Goal: Communication & Community: Answer question/provide support

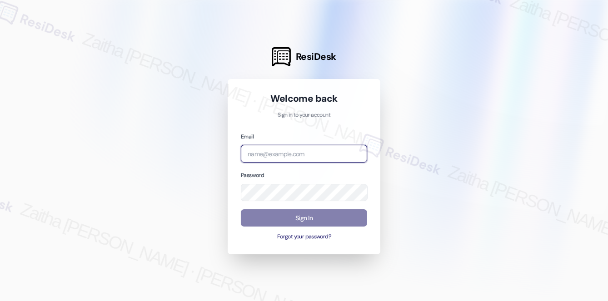
click at [262, 157] on input "email" at bounding box center [304, 154] width 126 height 18
type input "automated-surveys-[MEDICAL_DATA]_formerly_regency-zaitha.mae.[PERSON_NAME]@[MED…"
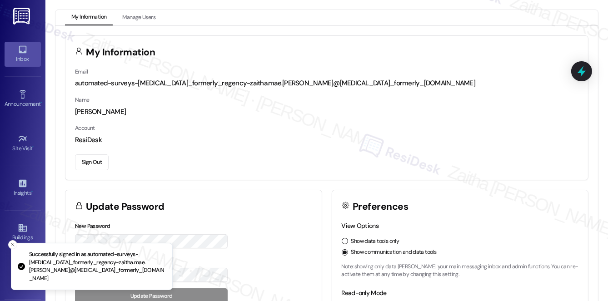
click at [25, 60] on div "Inbox" at bounding box center [22, 59] width 45 height 9
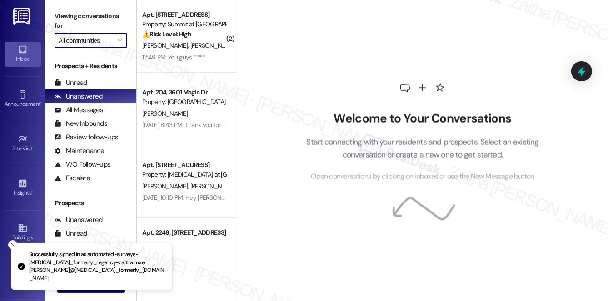
click at [103, 39] on input "All communities" at bounding box center [86, 40] width 54 height 15
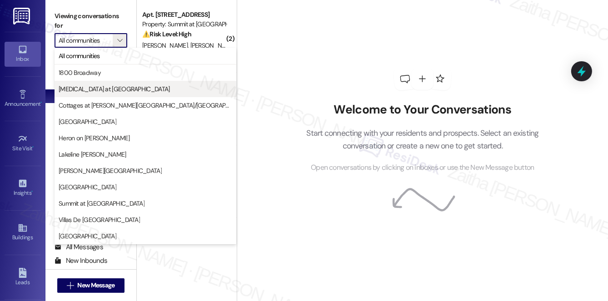
click at [90, 90] on span "[MEDICAL_DATA] at [GEOGRAPHIC_DATA]" at bounding box center [114, 89] width 111 height 9
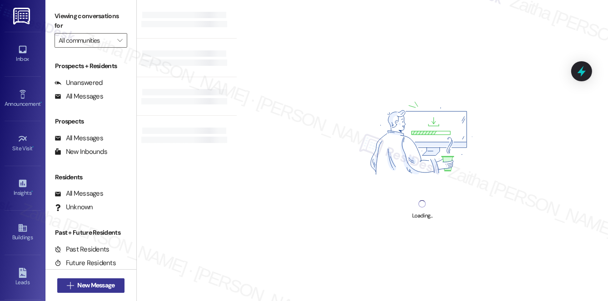
type input "[MEDICAL_DATA] at [GEOGRAPHIC_DATA]"
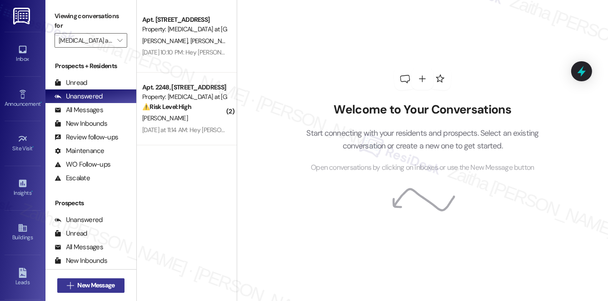
click at [93, 288] on span "New Message" at bounding box center [95, 286] width 37 height 10
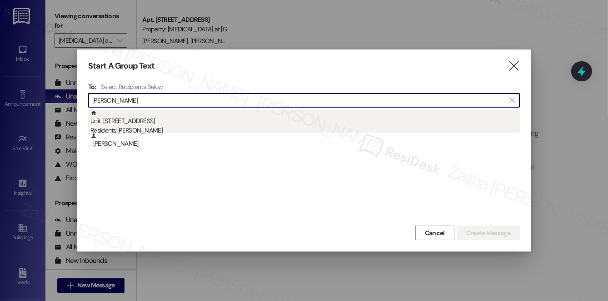
type input "[PERSON_NAME]"
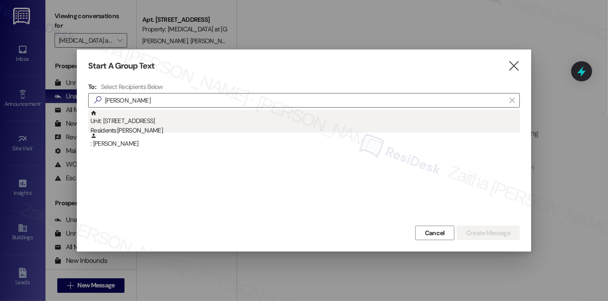
click at [141, 120] on div "Unit: [STREET_ADDRESS] Residents: [PERSON_NAME]" at bounding box center [304, 123] width 429 height 26
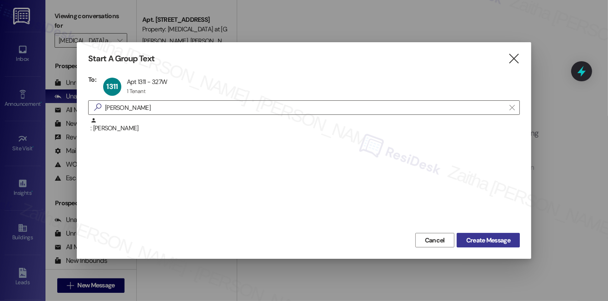
click at [491, 239] on span "Create Message" at bounding box center [488, 241] width 44 height 10
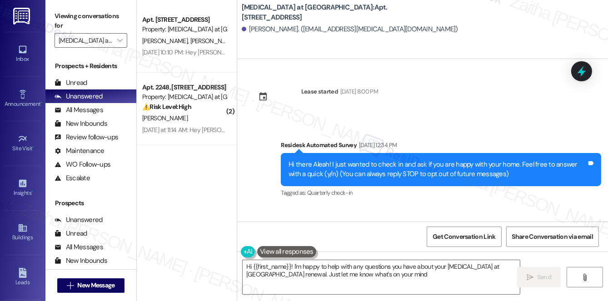
type textarea "Hi {{first_name}}! I'm happy to help with any questions you have about your [ME…"
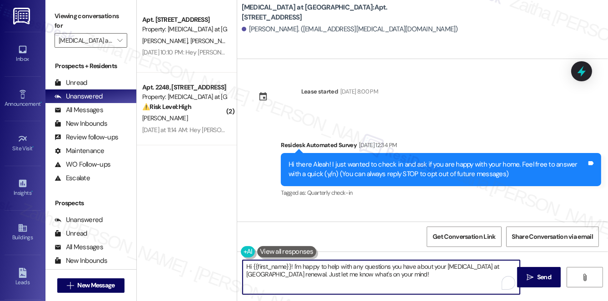
drag, startPoint x: 246, startPoint y: 267, endPoint x: 393, endPoint y: 277, distance: 147.5
click at [393, 277] on textarea "Hi {{first_name}}! I'm happy to help with any questions you have about your [ME…" at bounding box center [381, 277] width 277 height 34
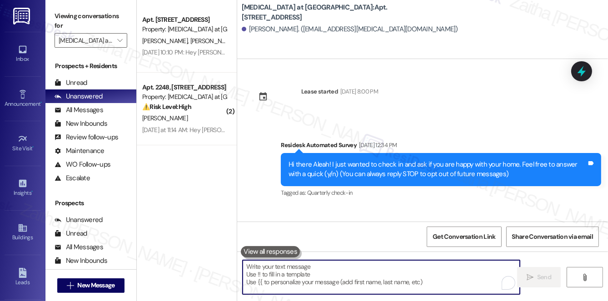
paste textarea "Hi {{first_name}}! Quick reminder about your {{property}} renewal - we want to …"
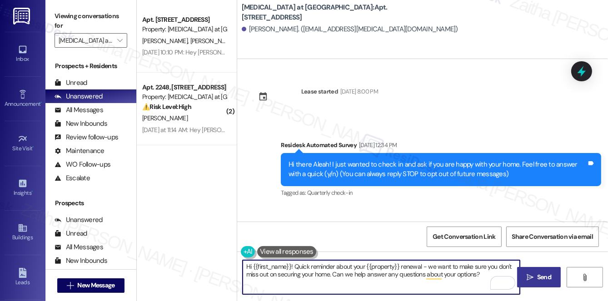
type textarea "Hi {{first_name}}! Quick reminder about your {{property}} renewal - we want to …"
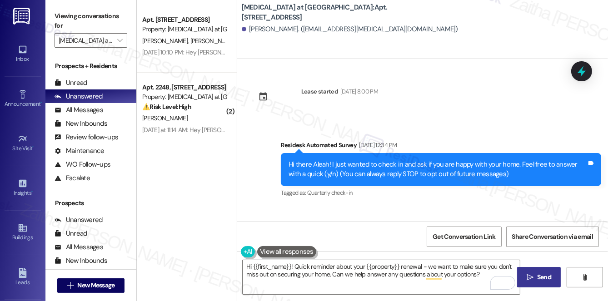
click at [542, 280] on span "Send" at bounding box center [544, 278] width 14 height 10
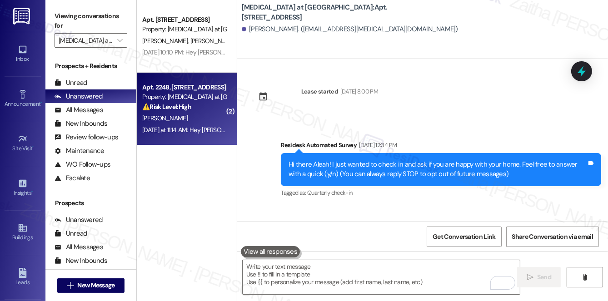
click at [204, 112] on div "Apt. 2248, [STREET_ADDRESS] Property: [MEDICAL_DATA] at [GEOGRAPHIC_DATA] ⚠️ Ri…" at bounding box center [184, 97] width 86 height 31
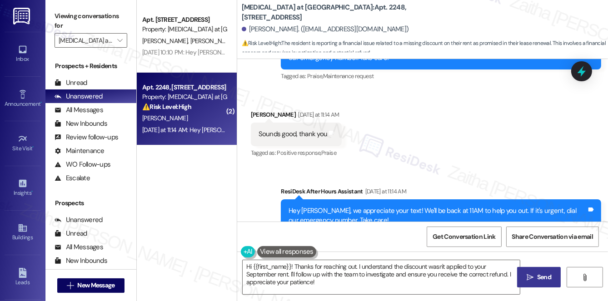
scroll to position [1978, 0]
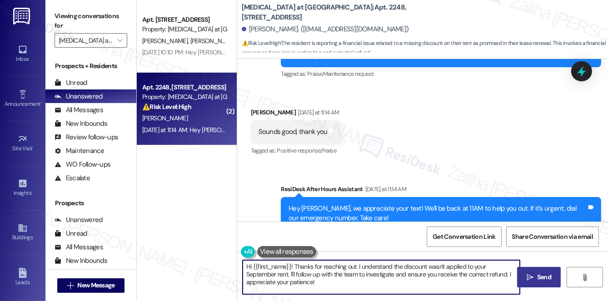
click at [248, 265] on textarea "Hi {{first_name}}! Thanks for reaching out. I understand the discount wasn't ap…" at bounding box center [381, 277] width 277 height 34
click at [249, 266] on textarea "Hi {{first_name}}! Thanks for reaching out. I understand the discount wasn't ap…" at bounding box center [381, 277] width 277 height 34
drag, startPoint x: 328, startPoint y: 264, endPoint x: 356, endPoint y: 287, distance: 36.3
click at [356, 287] on textarea "You're welcome, {{first_name}}! Thanks for reaching out. I understand the disco…" at bounding box center [381, 277] width 277 height 34
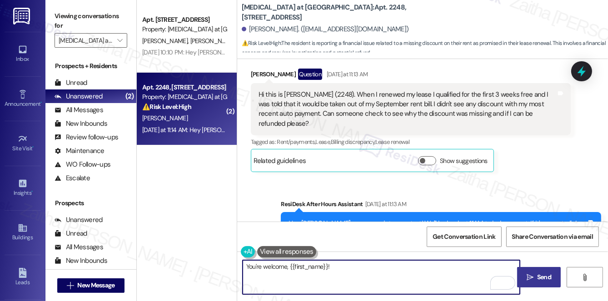
scroll to position [1813, 0]
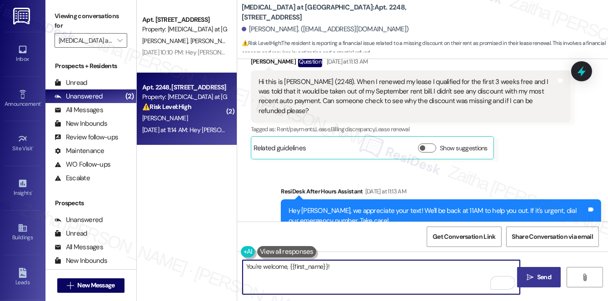
type textarea "You're welcome, {{first_name}}!"
click at [287, 253] on button at bounding box center [286, 251] width 59 height 11
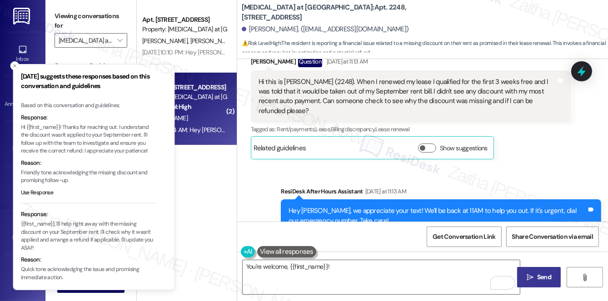
click at [23, 130] on p "Hi {{first_name}}! Thanks for reaching out. I understand the discount wasn't ap…" at bounding box center [89, 140] width 136 height 32
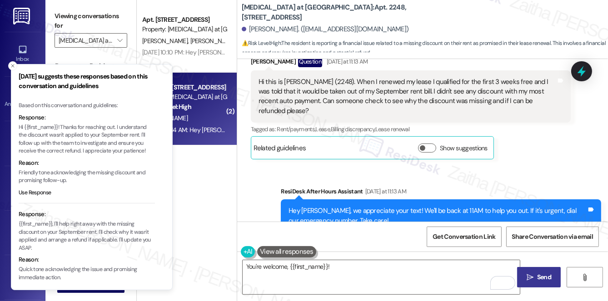
click at [19, 126] on p "Hi {{first_name}}! Thanks for reaching out. I understand the discount wasn't ap…" at bounding box center [87, 140] width 136 height 32
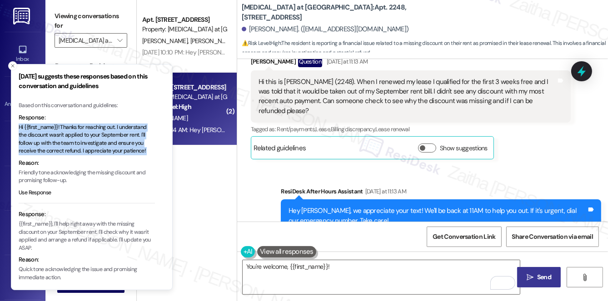
drag, startPoint x: 18, startPoint y: 126, endPoint x: 148, endPoint y: 148, distance: 131.4
click at [148, 148] on p "Hi {{first_name}}! Thanks for reaching out. I understand the discount wasn't ap…" at bounding box center [87, 140] width 136 height 32
copy p "Hi {{first_name}}! Thanks for reaching out. I understand the discount wasn't ap…"
click at [15, 65] on icon "Close toast" at bounding box center [12, 65] width 5 height 5
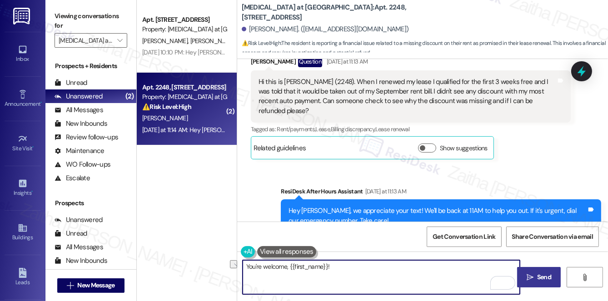
drag, startPoint x: 348, startPoint y: 263, endPoint x: 236, endPoint y: 269, distance: 111.5
click at [237, 269] on div "[MEDICAL_DATA] at [GEOGRAPHIC_DATA]: Apt. 2248, [STREET_ADDRESS][GEOGRAPHIC_DAT…" at bounding box center [422, 150] width 371 height 301
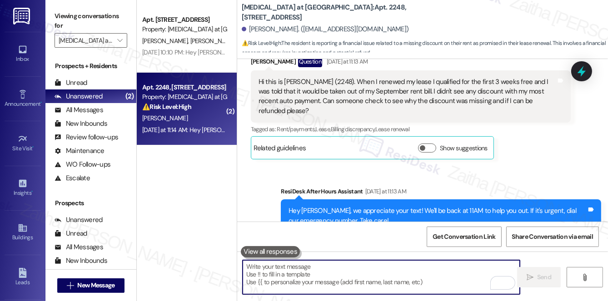
paste textarea "Hi {{first_name}}! Thanks for reaching out. I understand the discount wasn't ap…"
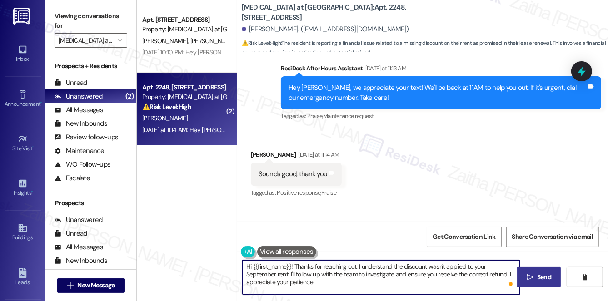
scroll to position [1978, 0]
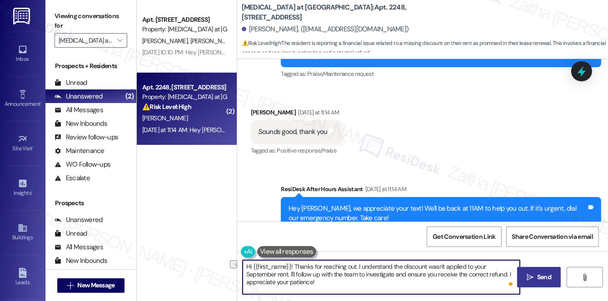
drag, startPoint x: 334, startPoint y: 274, endPoint x: 475, endPoint y: 272, distance: 140.4
click at [475, 272] on textarea "Hi {{first_name}}! Thanks for reaching out. I understand the discount wasn't ap…" at bounding box center [381, 277] width 277 height 34
type textarea "Hi {{first_name}}! Thanks for reaching out. I understand the discount wasn't ap…"
drag, startPoint x: 244, startPoint y: 268, endPoint x: 368, endPoint y: 281, distance: 124.8
click at [368, 281] on textarea "Hi {{first_name}}! Thanks for reaching out. I understand the discount wasn't ap…" at bounding box center [381, 277] width 277 height 34
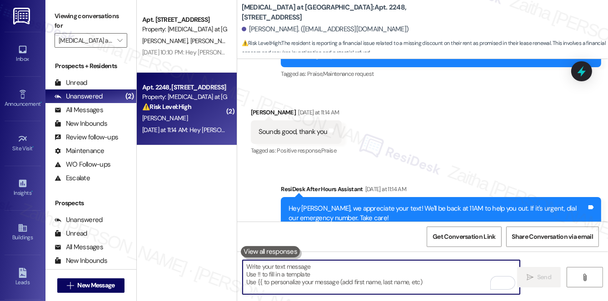
click at [272, 269] on textarea "To enrich screen reader interactions, please activate Accessibility in Grammarl…" at bounding box center [381, 277] width 277 height 34
paste textarea "Hi {{first_name}}! Thanks for reaching out. I understand the discount wasn’t ap…"
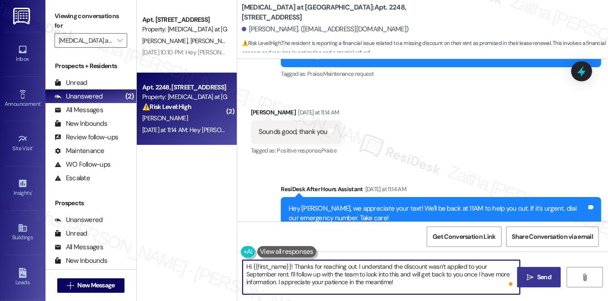
type textarea "Hi {{first_name}}! Thanks for reaching out. I understand the discount wasn’t ap…"
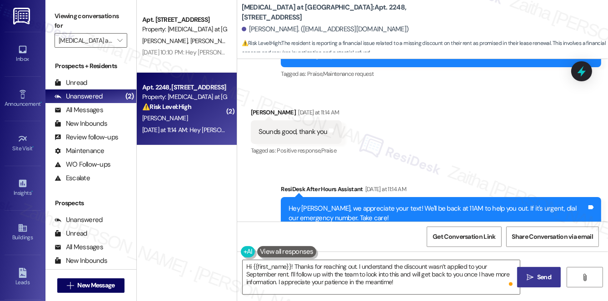
click at [548, 271] on button " Send" at bounding box center [539, 277] width 44 height 20
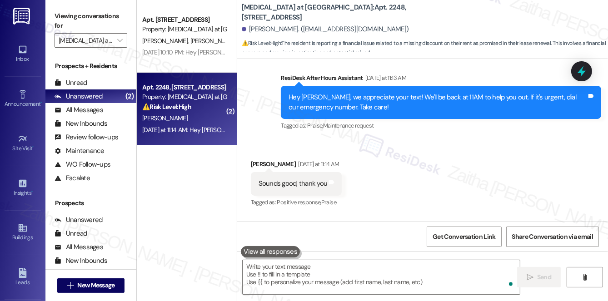
scroll to position [1891, 0]
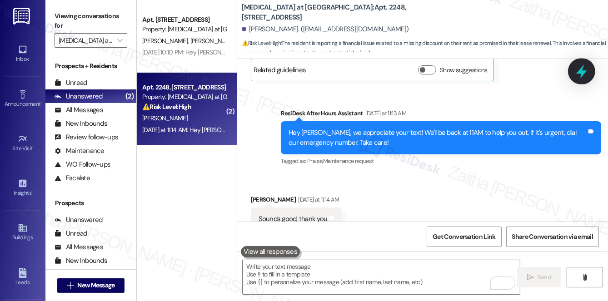
click at [583, 70] on icon at bounding box center [581, 72] width 11 height 14
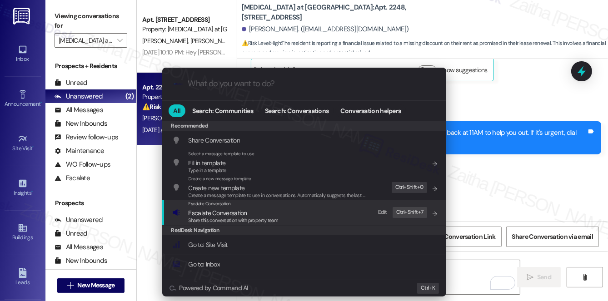
click at [212, 210] on span "Escalate Conversation" at bounding box center [218, 213] width 59 height 8
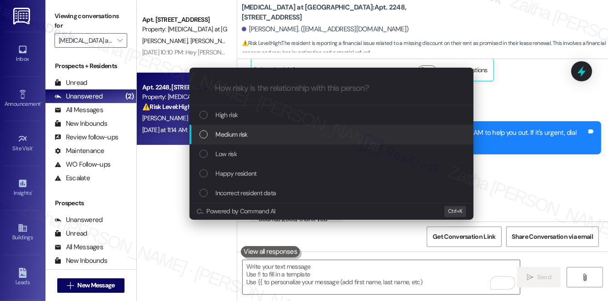
click at [237, 134] on span "Medium risk" at bounding box center [232, 134] width 32 height 10
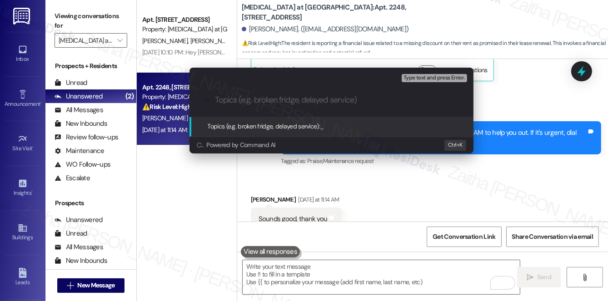
paste input "September Rent Discount Inquiry"
type input "September Rent Discount Inquiry"
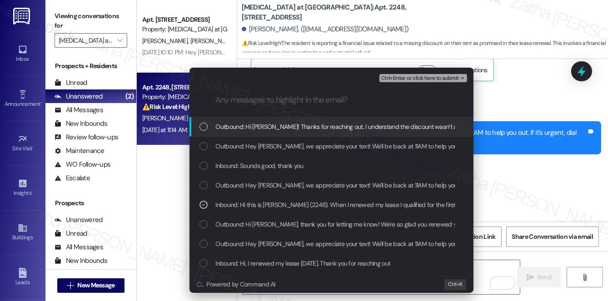
click at [421, 80] on span "Ctrl+Enter or click here to submit" at bounding box center [420, 78] width 78 height 6
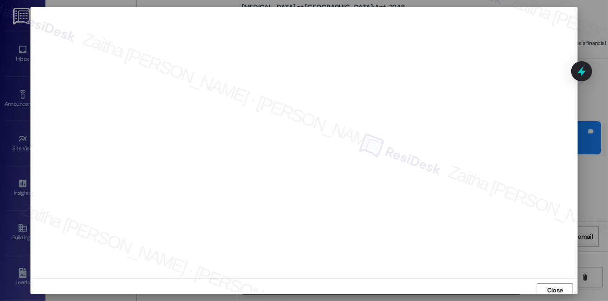
scroll to position [4, 0]
